Goal: Check status: Check status

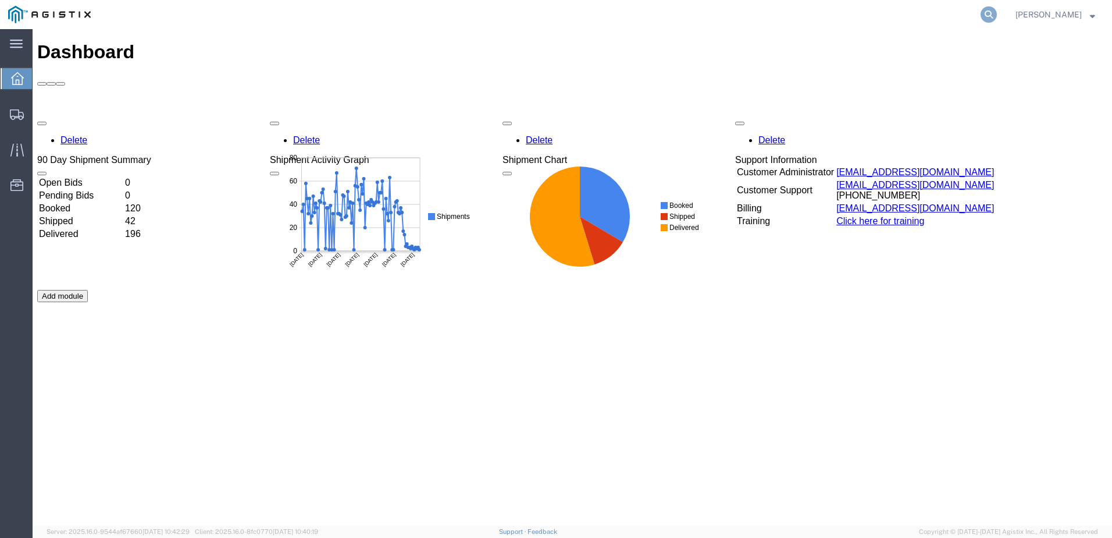
click at [997, 15] on icon at bounding box center [989, 14] width 16 height 16
click at [894, 16] on input "search" at bounding box center [804, 15] width 354 height 28
paste input "56468593"
type input "56468593"
